Goal: Navigation & Orientation: Find specific page/section

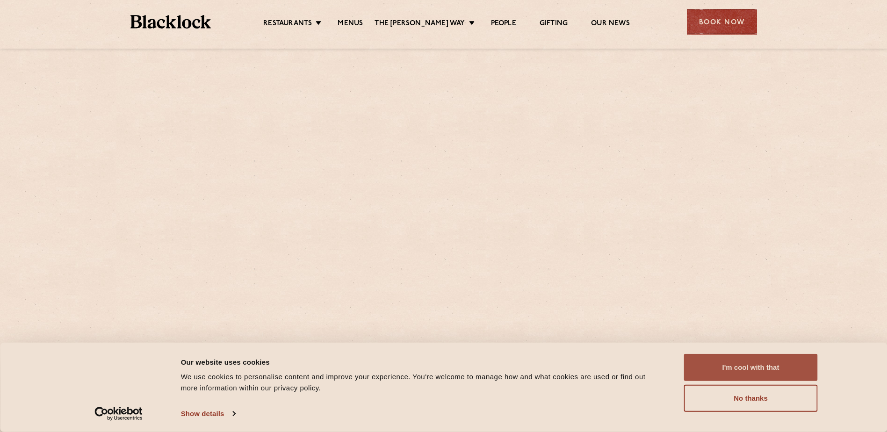
click at [744, 364] on button "I'm cool with that" at bounding box center [751, 367] width 134 height 27
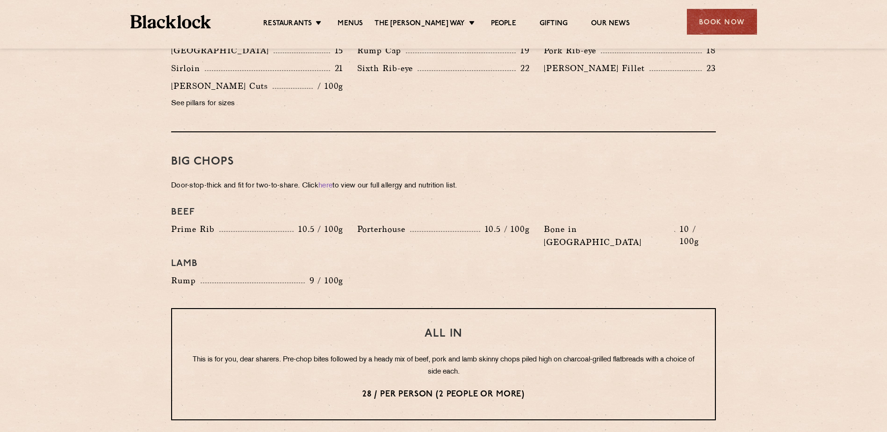
scroll to position [982, 0]
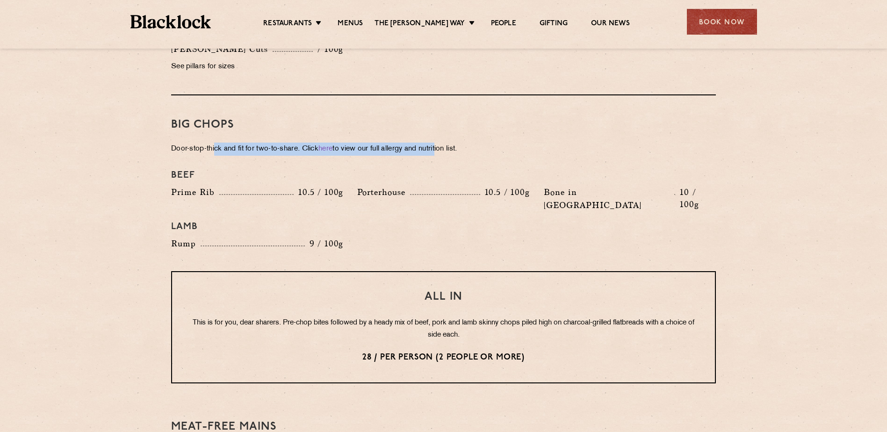
drag, startPoint x: 214, startPoint y: 138, endPoint x: 443, endPoint y: 138, distance: 229.2
click at [443, 143] on p "Door-stop-thick and fit for two-to-share. Click here to view our full allergy a…" at bounding box center [443, 149] width 545 height 13
click at [442, 143] on p "Door-stop-thick and fit for two-to-share. Click here to view our full allergy a…" at bounding box center [443, 149] width 545 height 13
drag, startPoint x: 442, startPoint y: 140, endPoint x: 430, endPoint y: 146, distance: 13.6
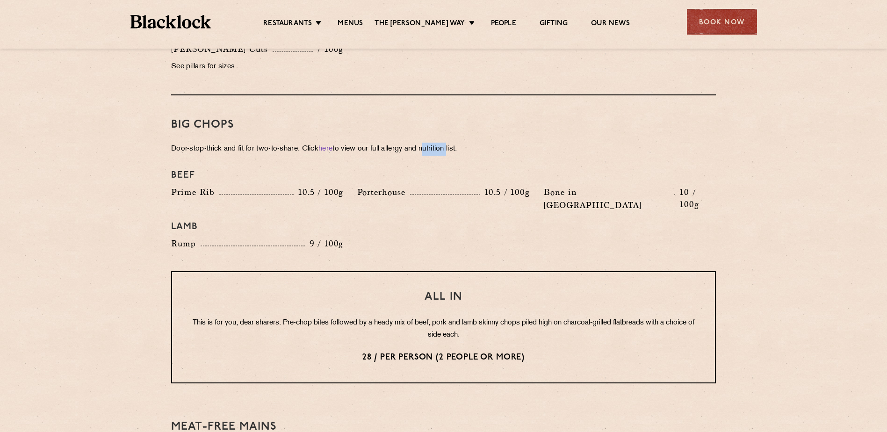
click at [440, 143] on p "Door-stop-thick and fit for two-to-share. Click here to view our full allergy a…" at bounding box center [443, 149] width 545 height 13
click at [364, 151] on div "Big Chops Door-stop-thick and fit for two-to-share. Click here to view our full…" at bounding box center [443, 183] width 545 height 176
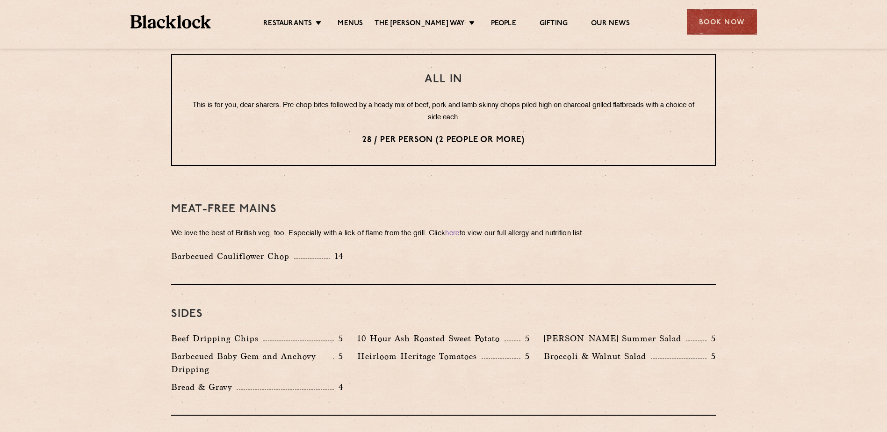
scroll to position [1216, 0]
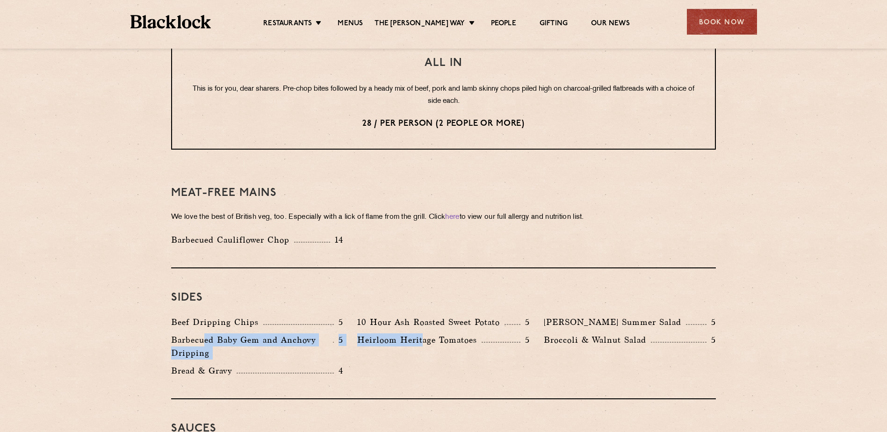
drag, startPoint x: 203, startPoint y: 317, endPoint x: 423, endPoint y: 308, distance: 220.1
click at [423, 316] on div "Beef Dripping Chips 5 10 Hour Ash Roasted Sweet Potato 5 Roy's Summer Salad 5 B…" at bounding box center [443, 349] width 559 height 66
click at [423, 334] on p "Heirloom Heritage Tomatoes" at bounding box center [419, 340] width 124 height 13
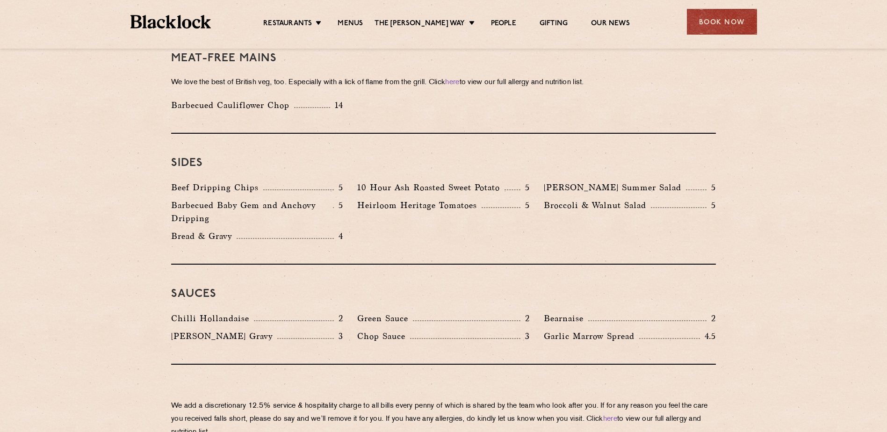
scroll to position [0, 0]
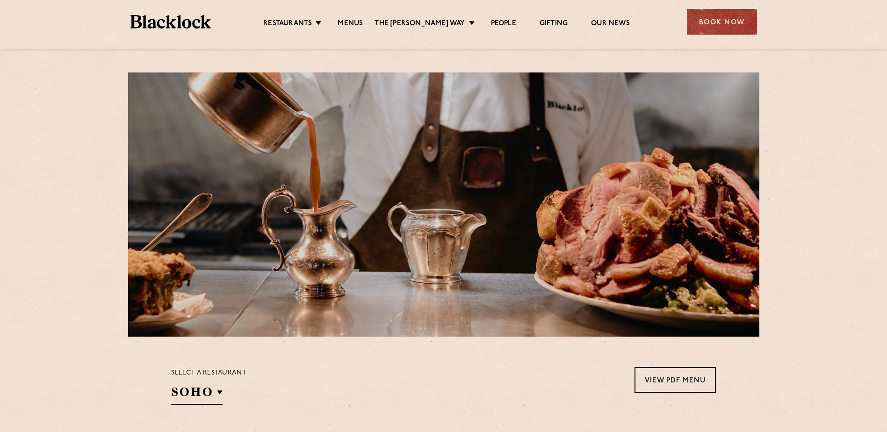
drag, startPoint x: 55, startPoint y: 280, endPoint x: 78, endPoint y: 29, distance: 252.7
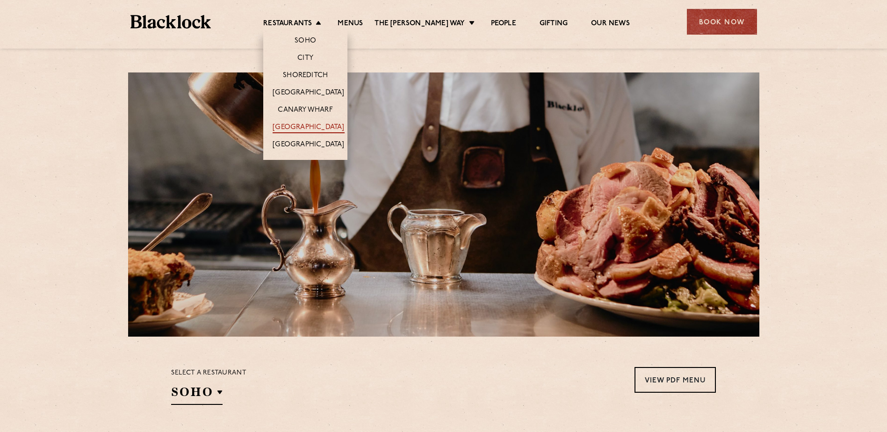
click at [312, 130] on link "[GEOGRAPHIC_DATA]" at bounding box center [309, 128] width 72 height 10
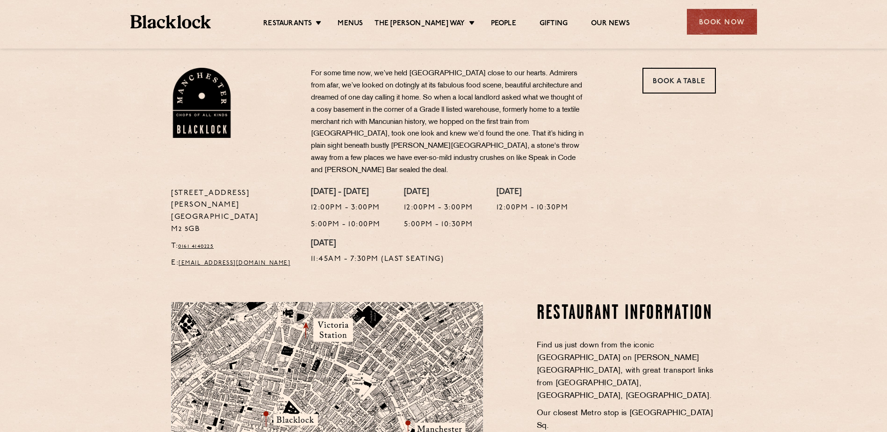
scroll to position [281, 0]
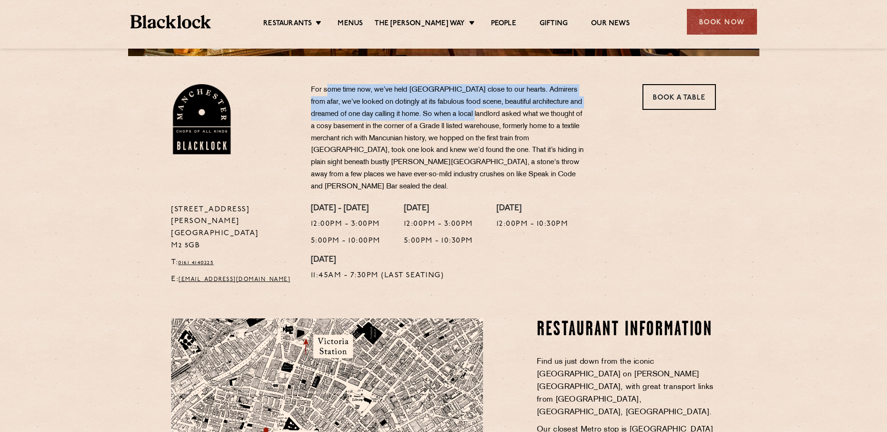
drag, startPoint x: 326, startPoint y: 92, endPoint x: 501, endPoint y: 111, distance: 175.5
click at [501, 111] on p "For some time now, we’ve held [GEOGRAPHIC_DATA] close to our hearts. Admirers f…" at bounding box center [449, 138] width 276 height 109
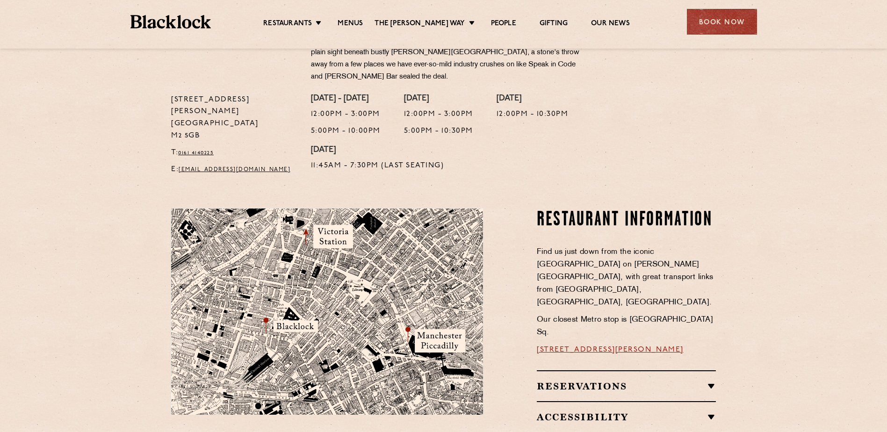
scroll to position [374, 0]
